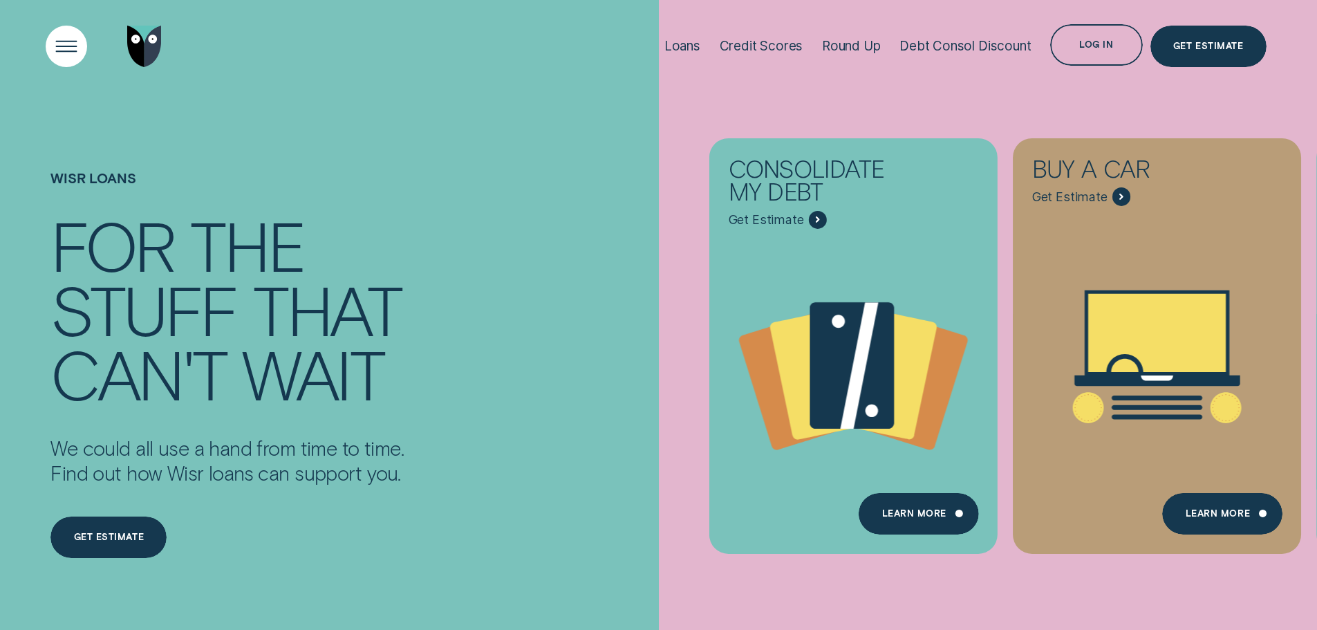
click at [75, 50] on div "Open Menu" at bounding box center [66, 46] width 59 height 59
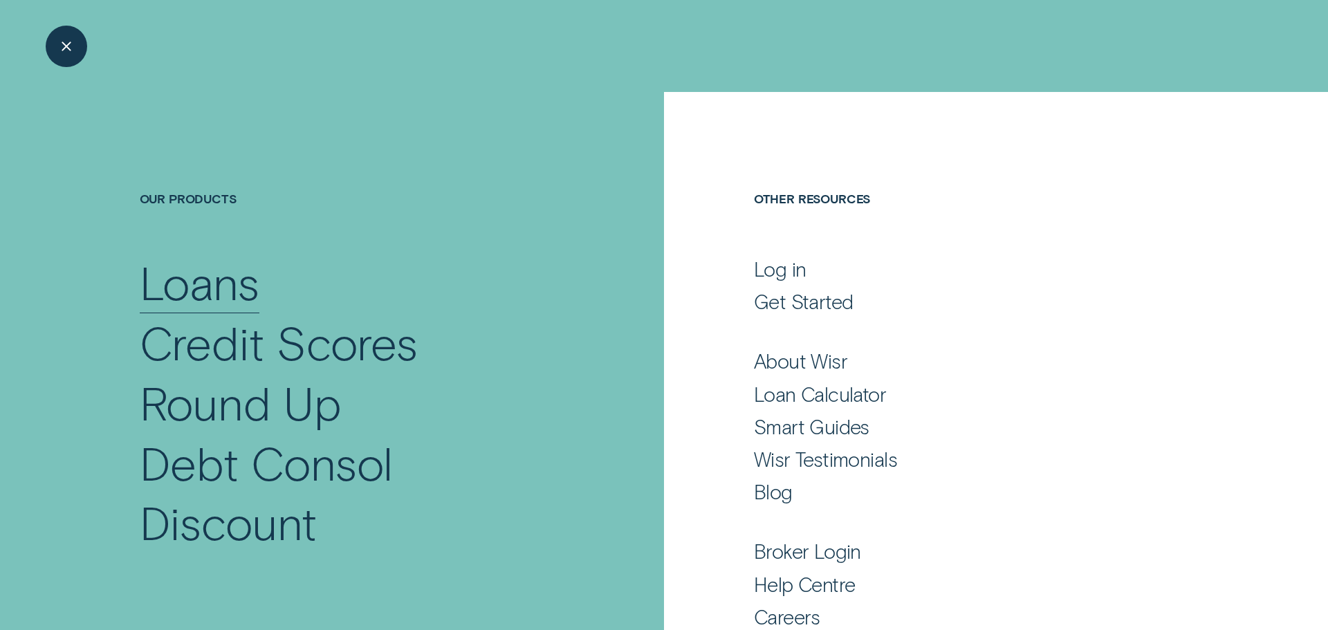
click at [170, 279] on div "Loans" at bounding box center [200, 282] width 120 height 60
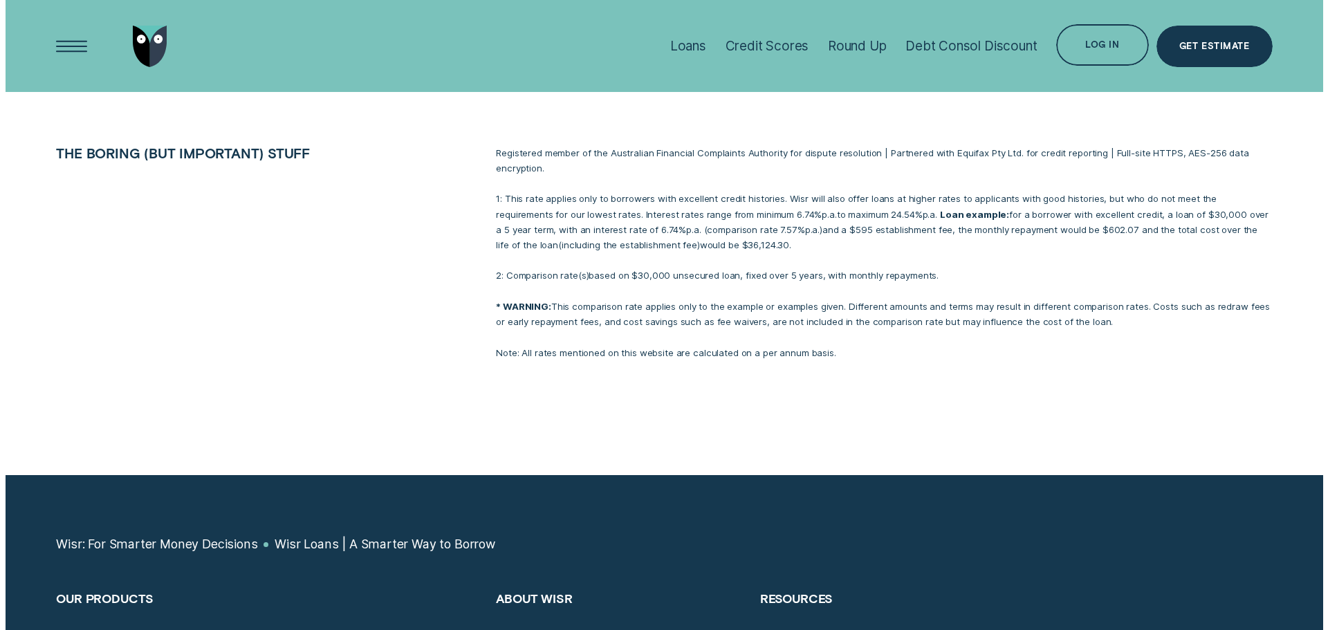
scroll to position [6430, 0]
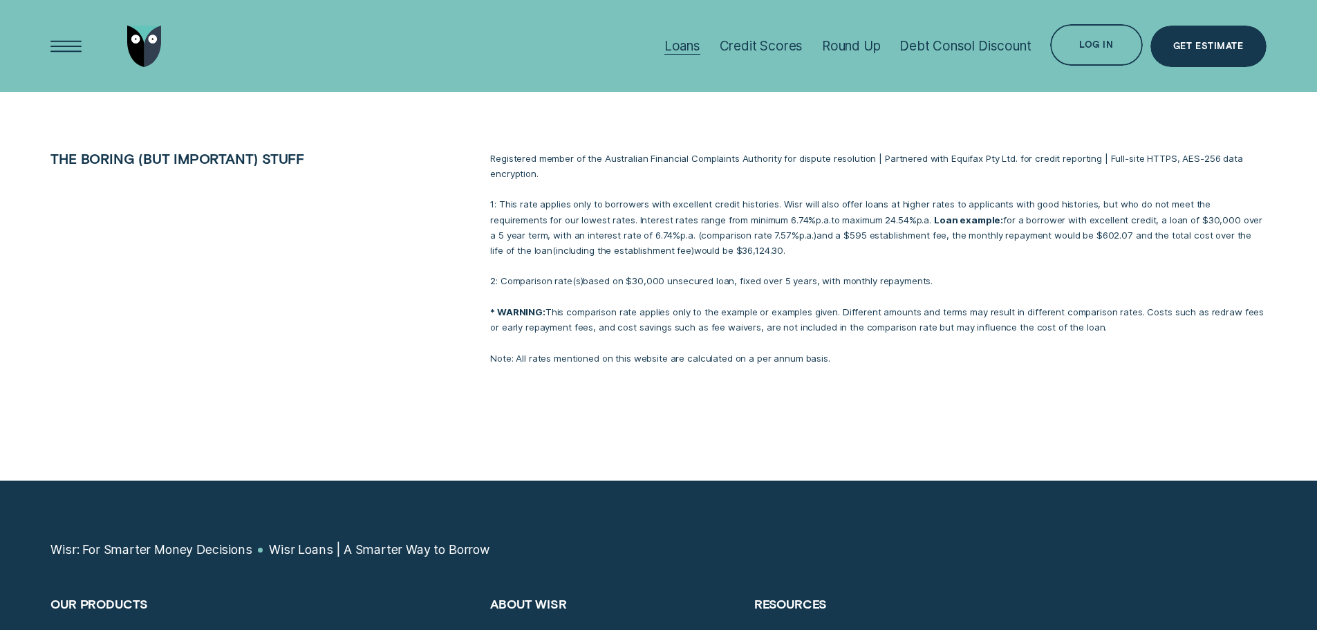
click at [673, 41] on div "Loans" at bounding box center [682, 46] width 36 height 16
click at [684, 51] on div "Loans" at bounding box center [682, 46] width 36 height 16
click at [679, 48] on div "Loans" at bounding box center [682, 46] width 36 height 16
click at [50, 45] on div "Open Menu" at bounding box center [66, 46] width 59 height 59
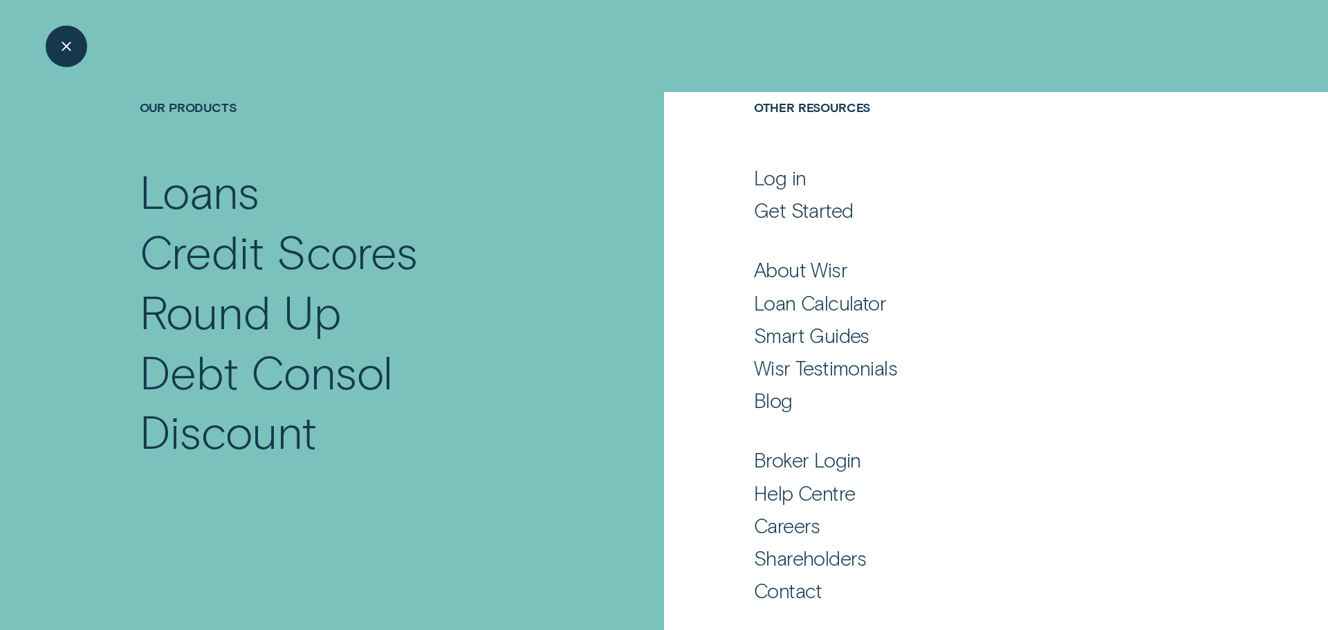
scroll to position [0, 0]
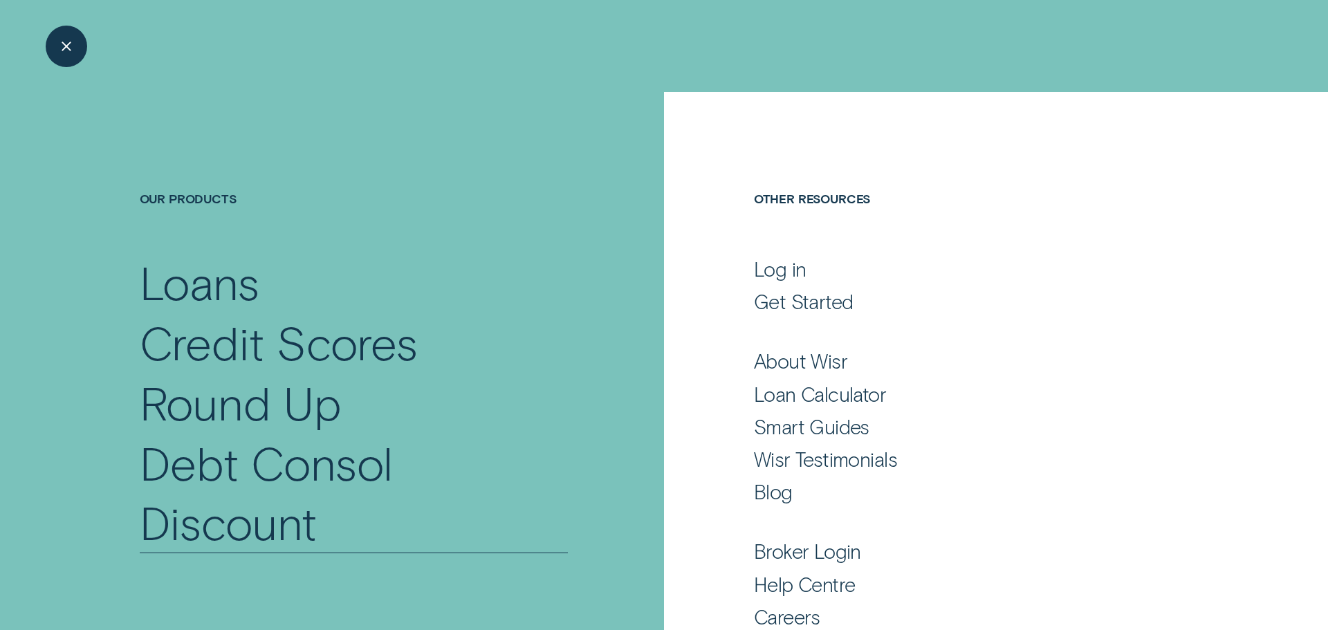
click at [253, 463] on div "Debt Consol Discount" at bounding box center [354, 493] width 428 height 120
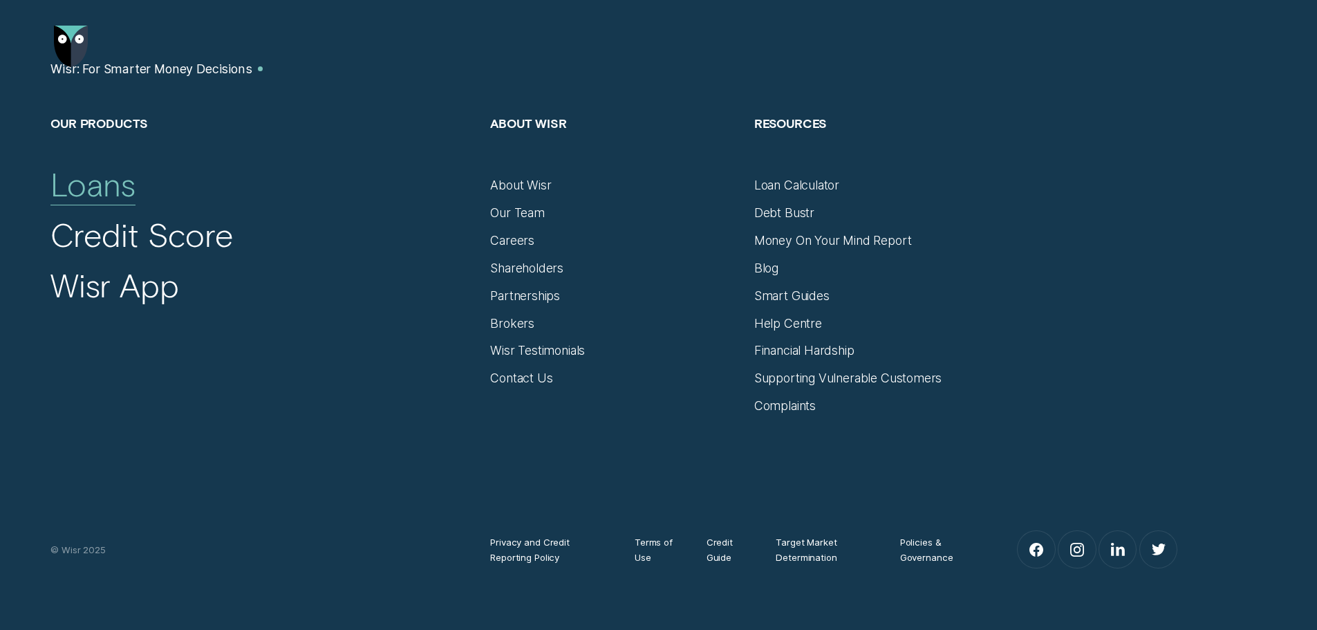
click at [111, 194] on div "Loans" at bounding box center [92, 185] width 84 height 40
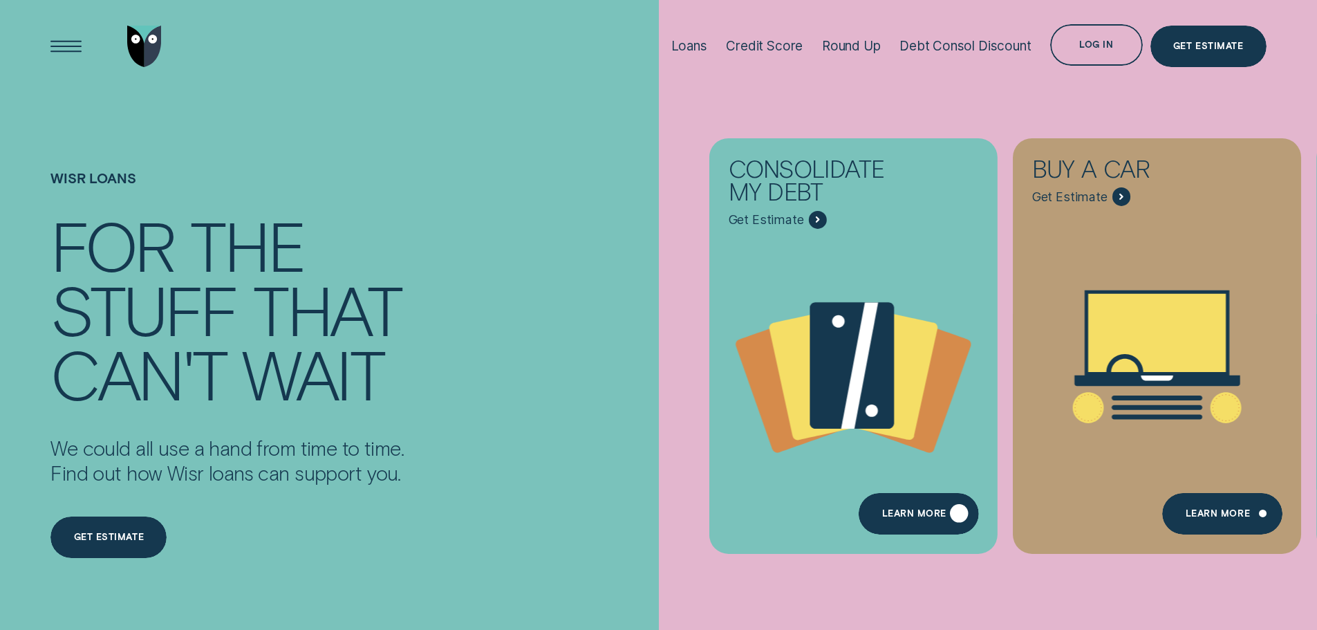
click at [929, 521] on div "Learn more" at bounding box center [919, 513] width 120 height 41
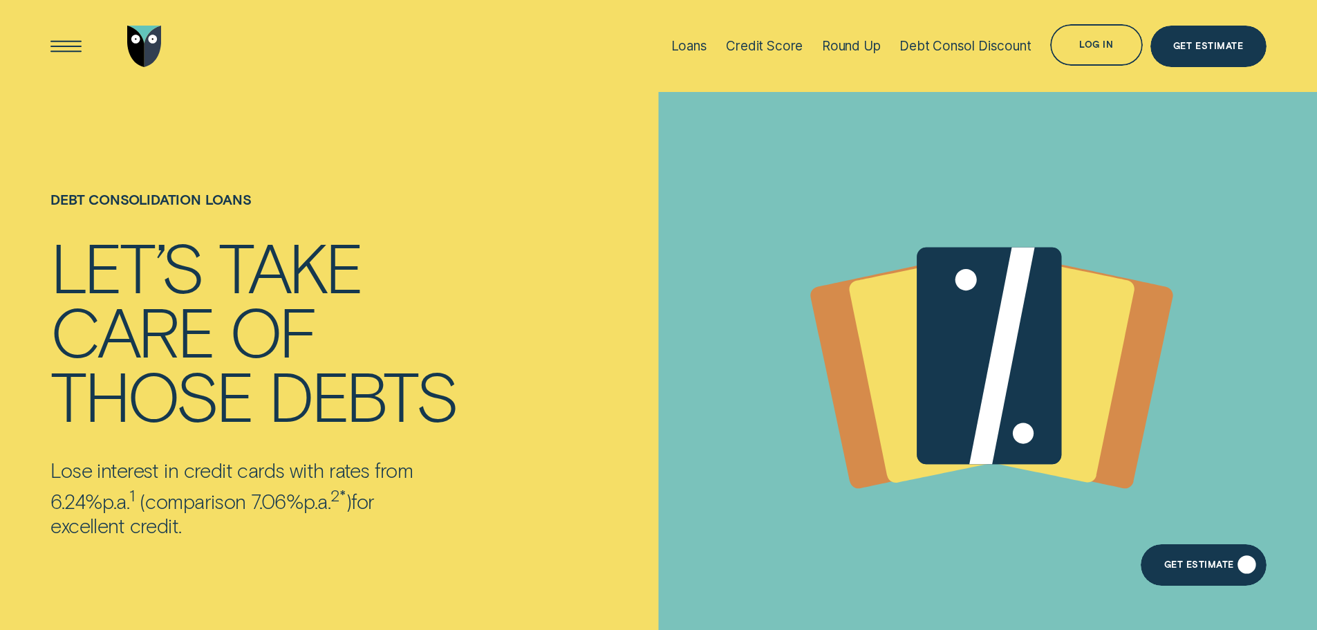
click at [1216, 574] on div "Get Estimate" at bounding box center [1203, 564] width 125 height 41
